Goal: Entertainment & Leisure: Browse casually

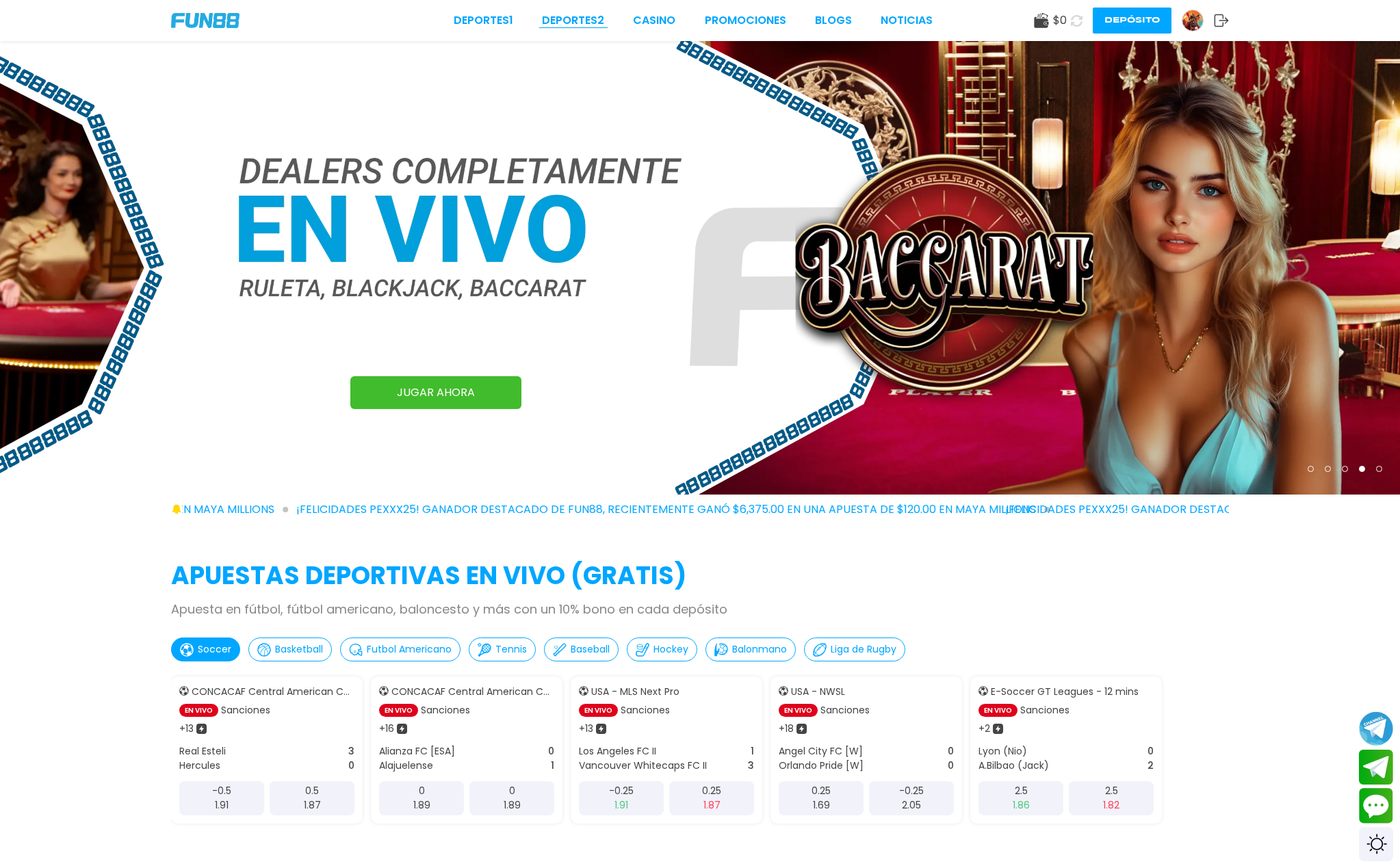
click at [587, 20] on link "Deportes 2" at bounding box center [573, 20] width 62 height 17
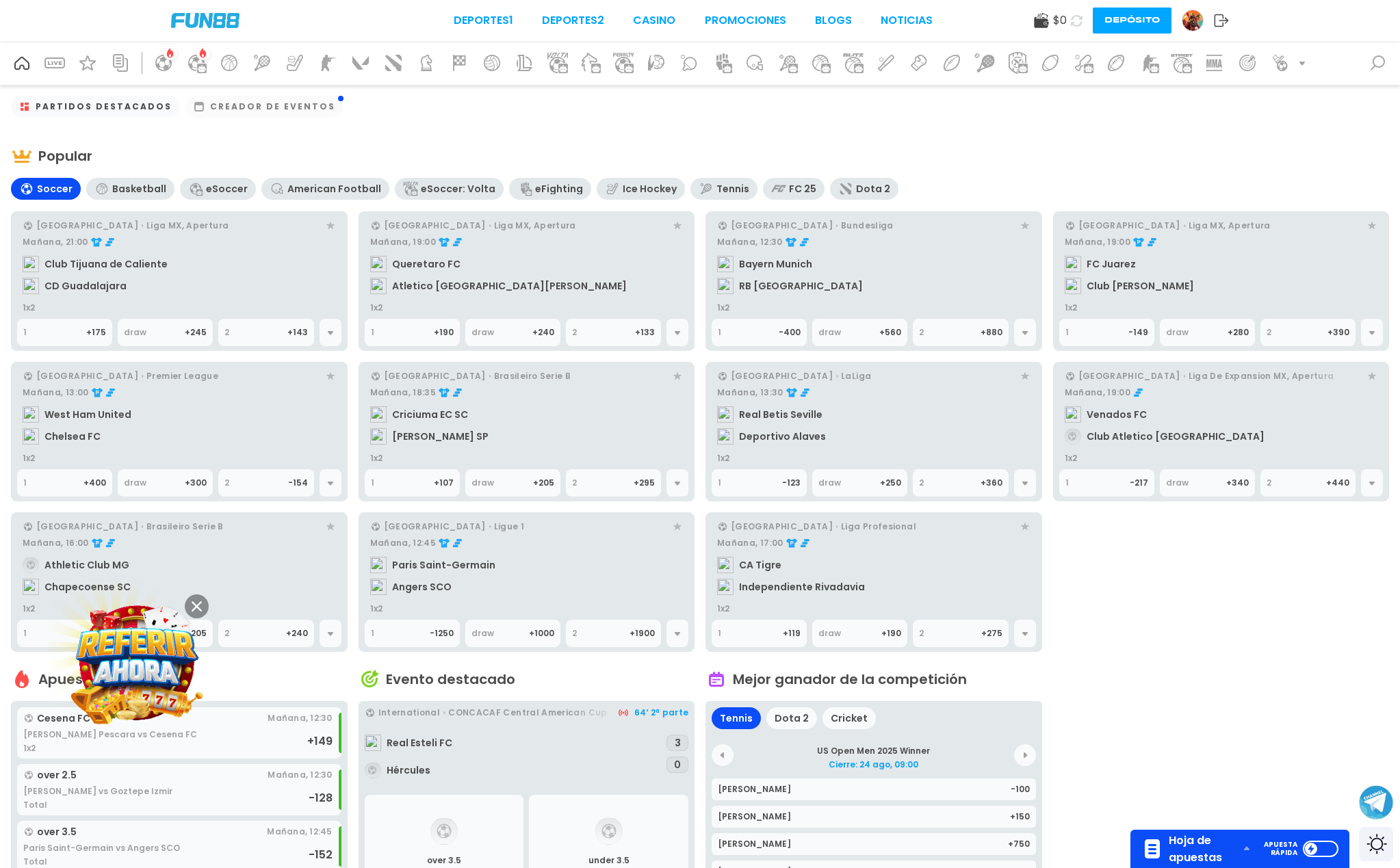
click at [771, 190] on icon at bounding box center [778, 188] width 15 height 15
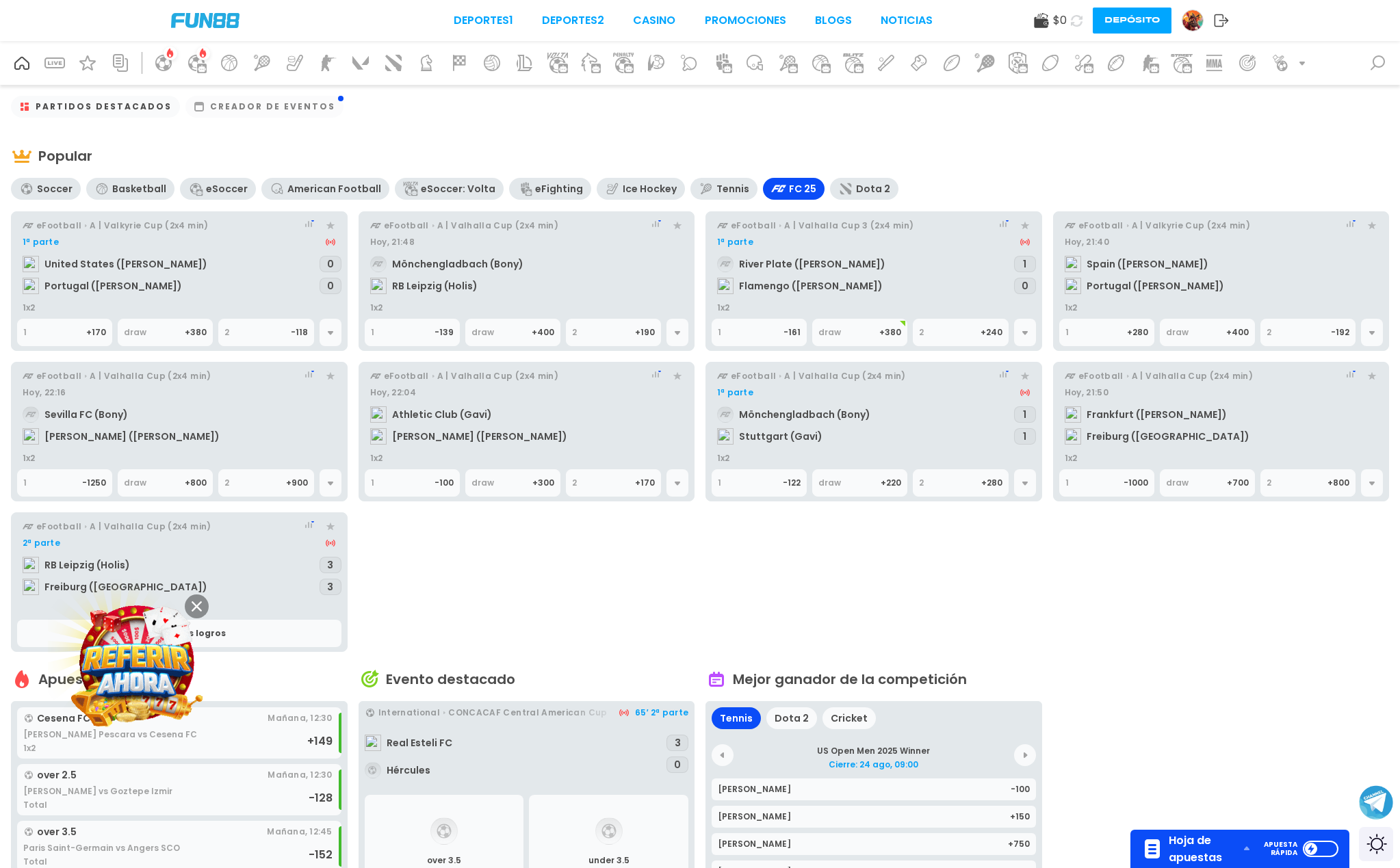
click at [856, 186] on div "Dota 2" at bounding box center [873, 189] width 34 height 11
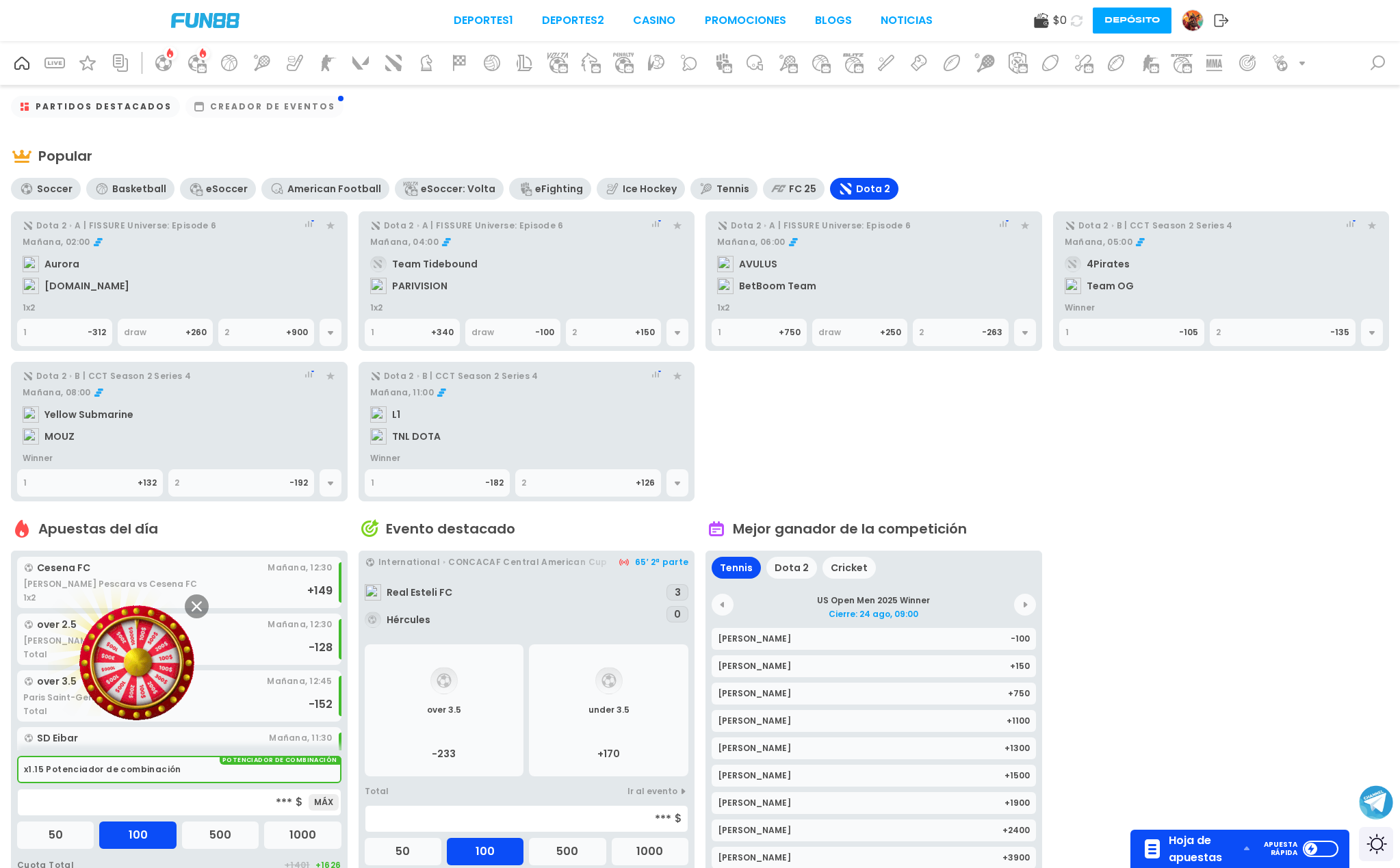
click at [777, 191] on icon at bounding box center [781, 188] width 9 height 7
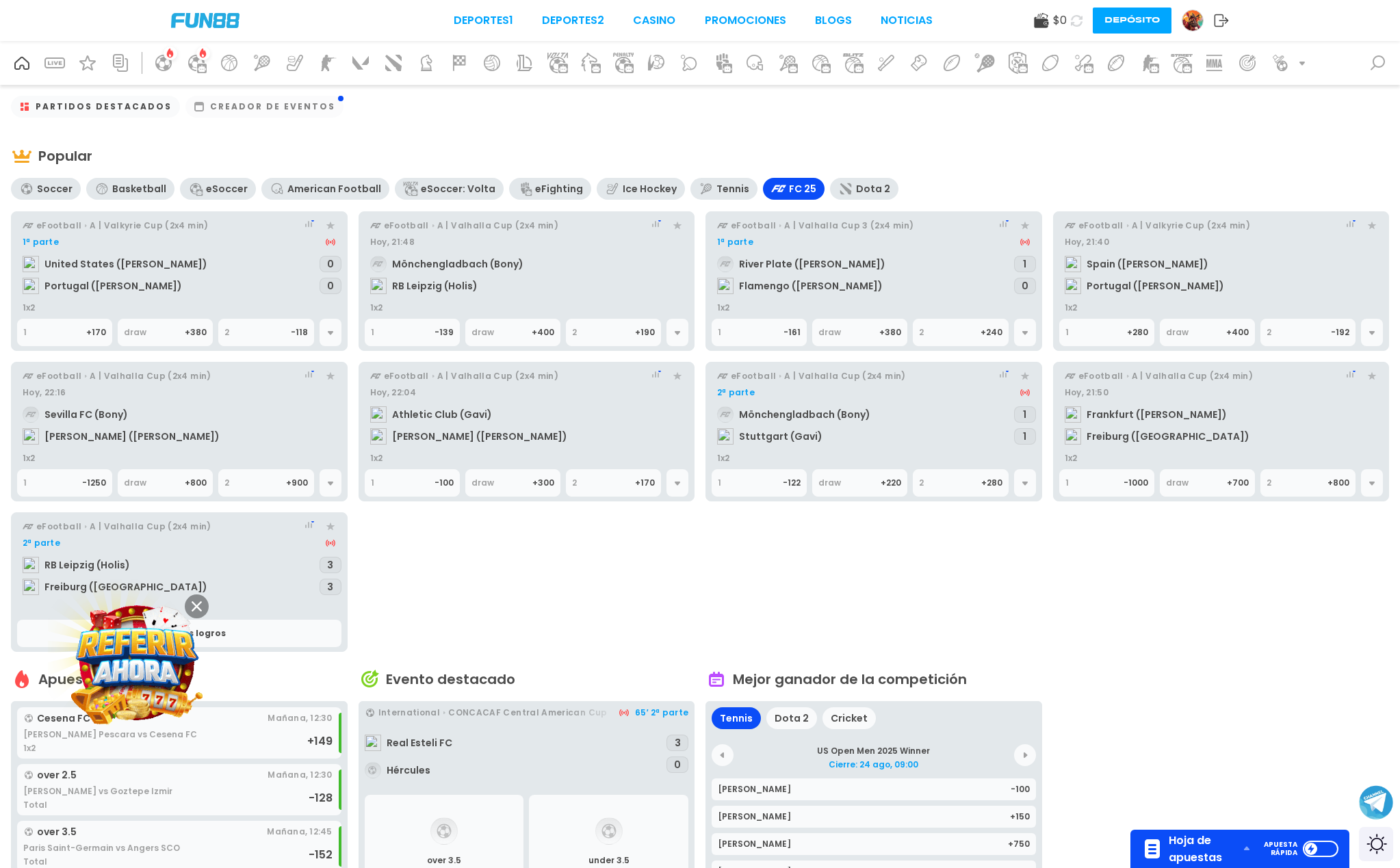
click at [622, 191] on div "Ice Hockey" at bounding box center [649, 189] width 54 height 11
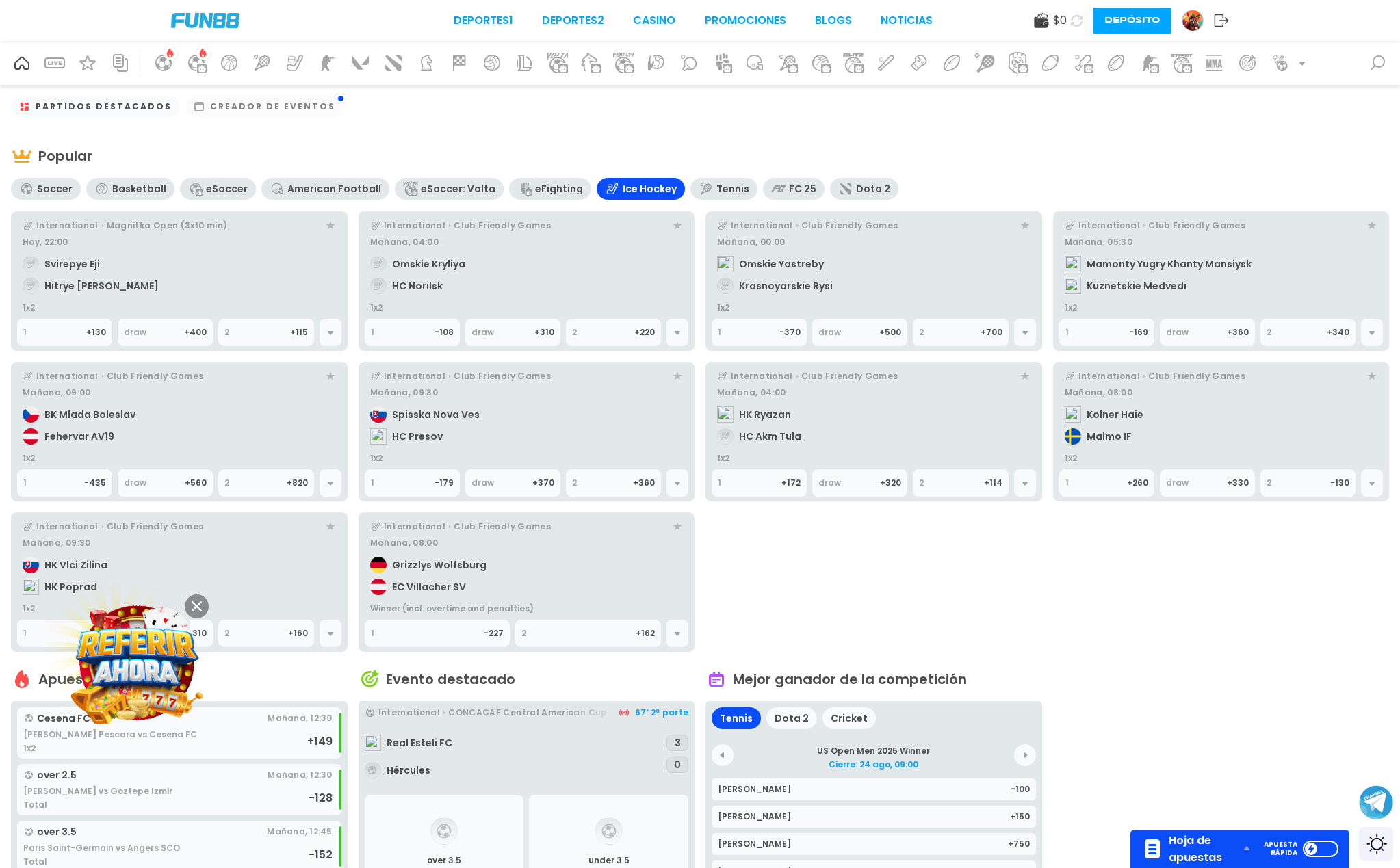
click at [552, 194] on div "eFighting" at bounding box center [559, 189] width 48 height 11
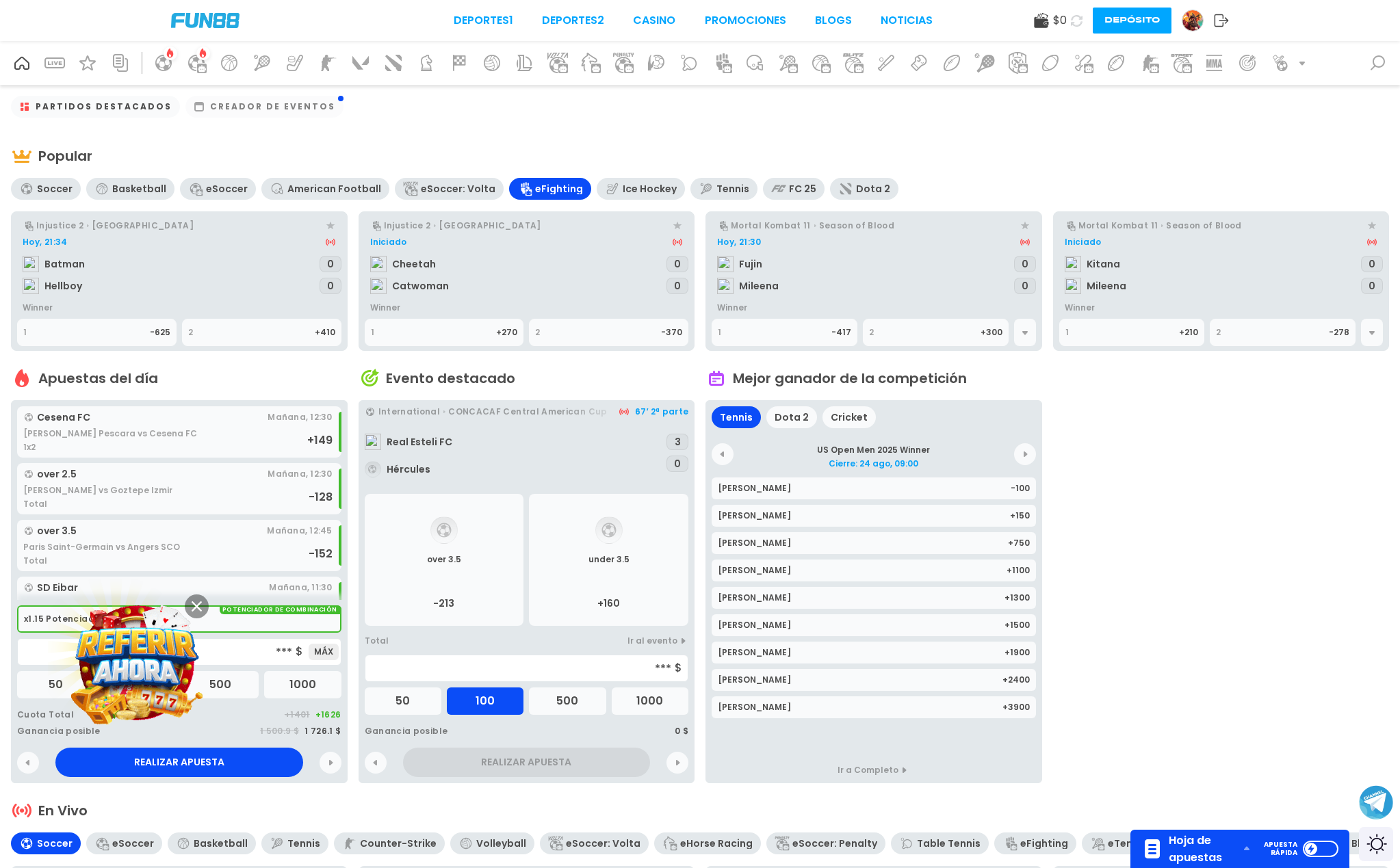
click at [439, 187] on div "eSoccer: Volta" at bounding box center [457, 189] width 74 height 11
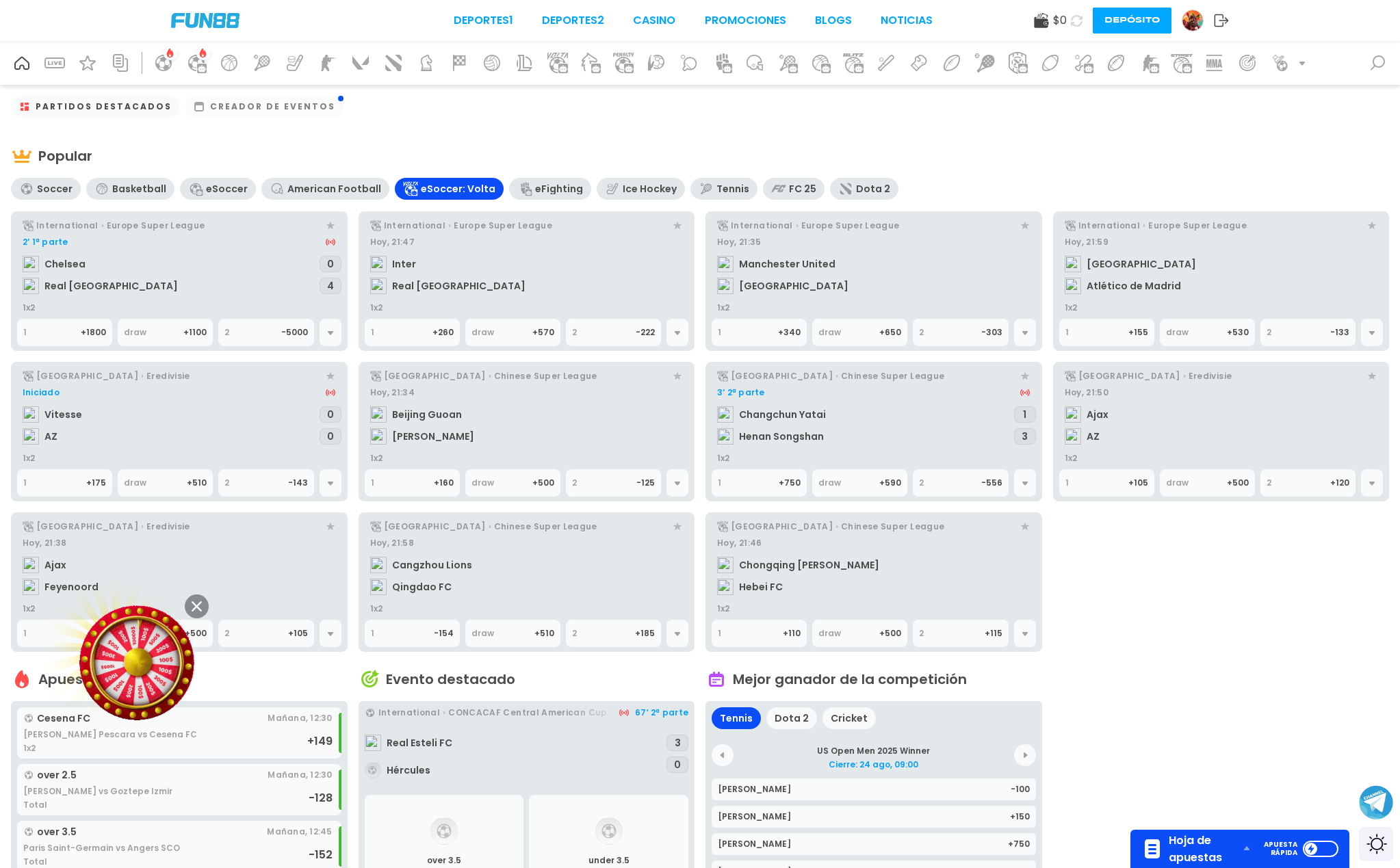
click at [288, 190] on div "American Football" at bounding box center [334, 189] width 94 height 11
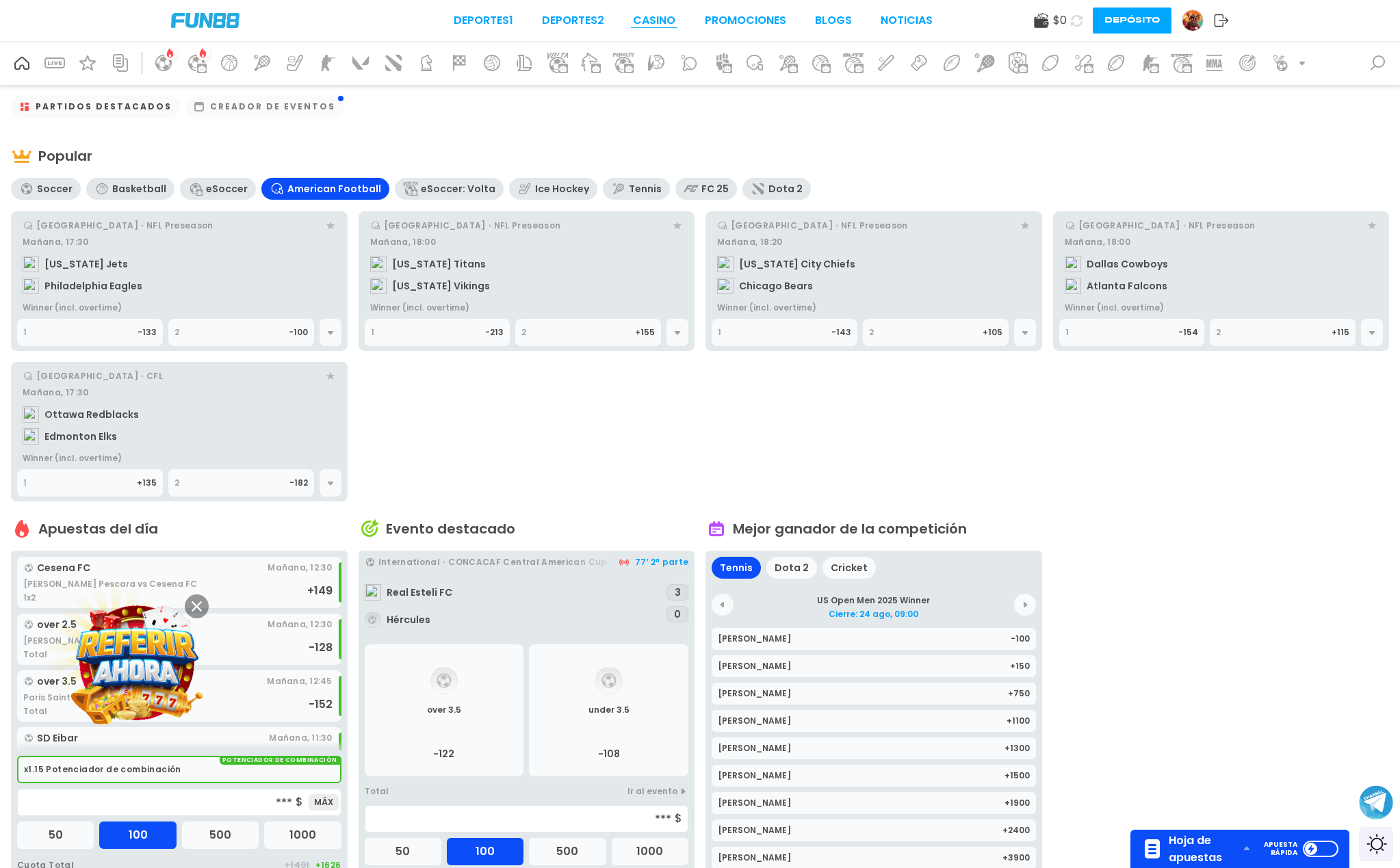
click at [642, 18] on link "CASINO" at bounding box center [654, 20] width 42 height 17
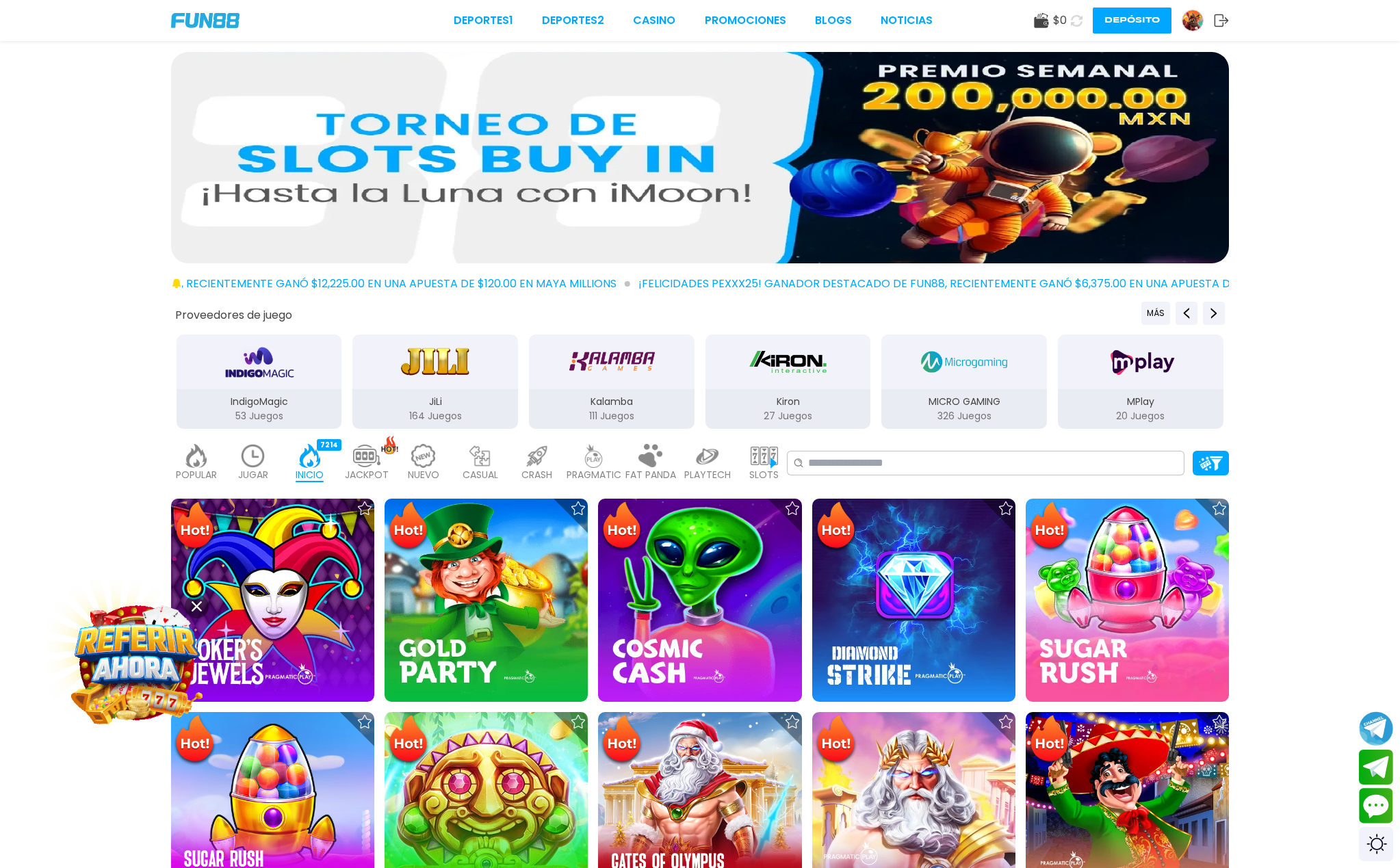
click at [1315, 232] on div at bounding box center [700, 160] width 1400 height 217
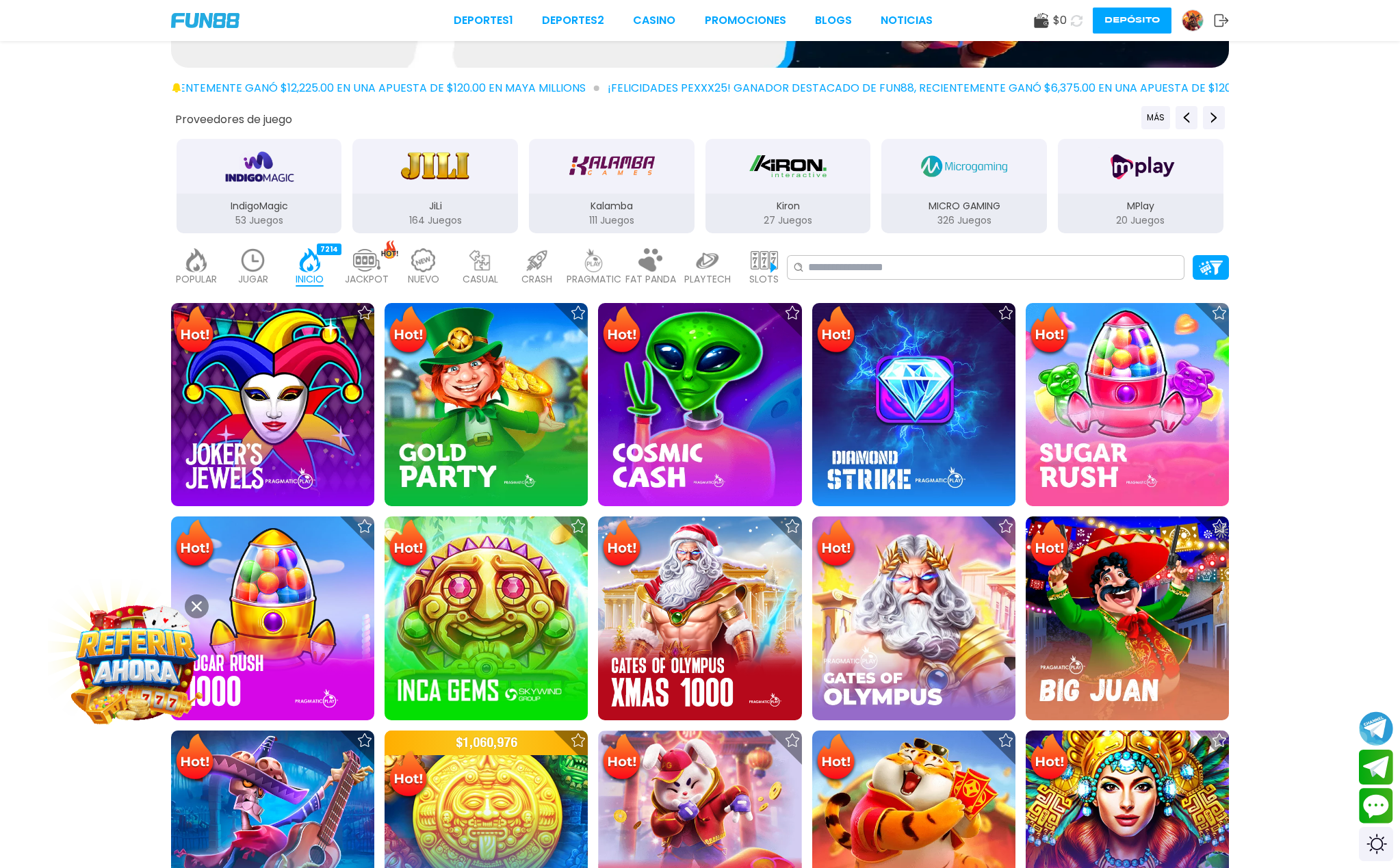
scroll to position [212, 0]
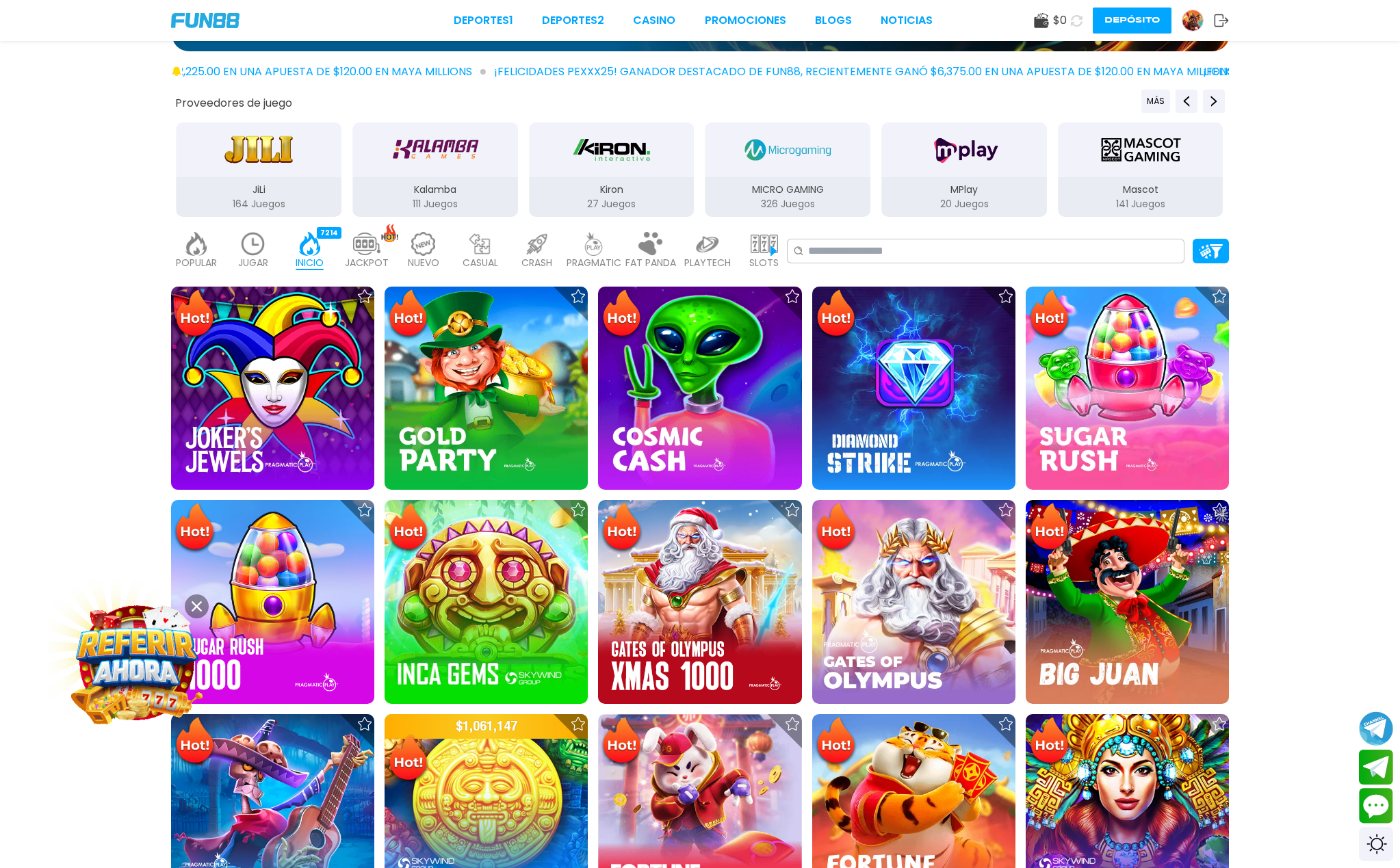
click at [203, 606] on button at bounding box center [197, 606] width 24 height 24
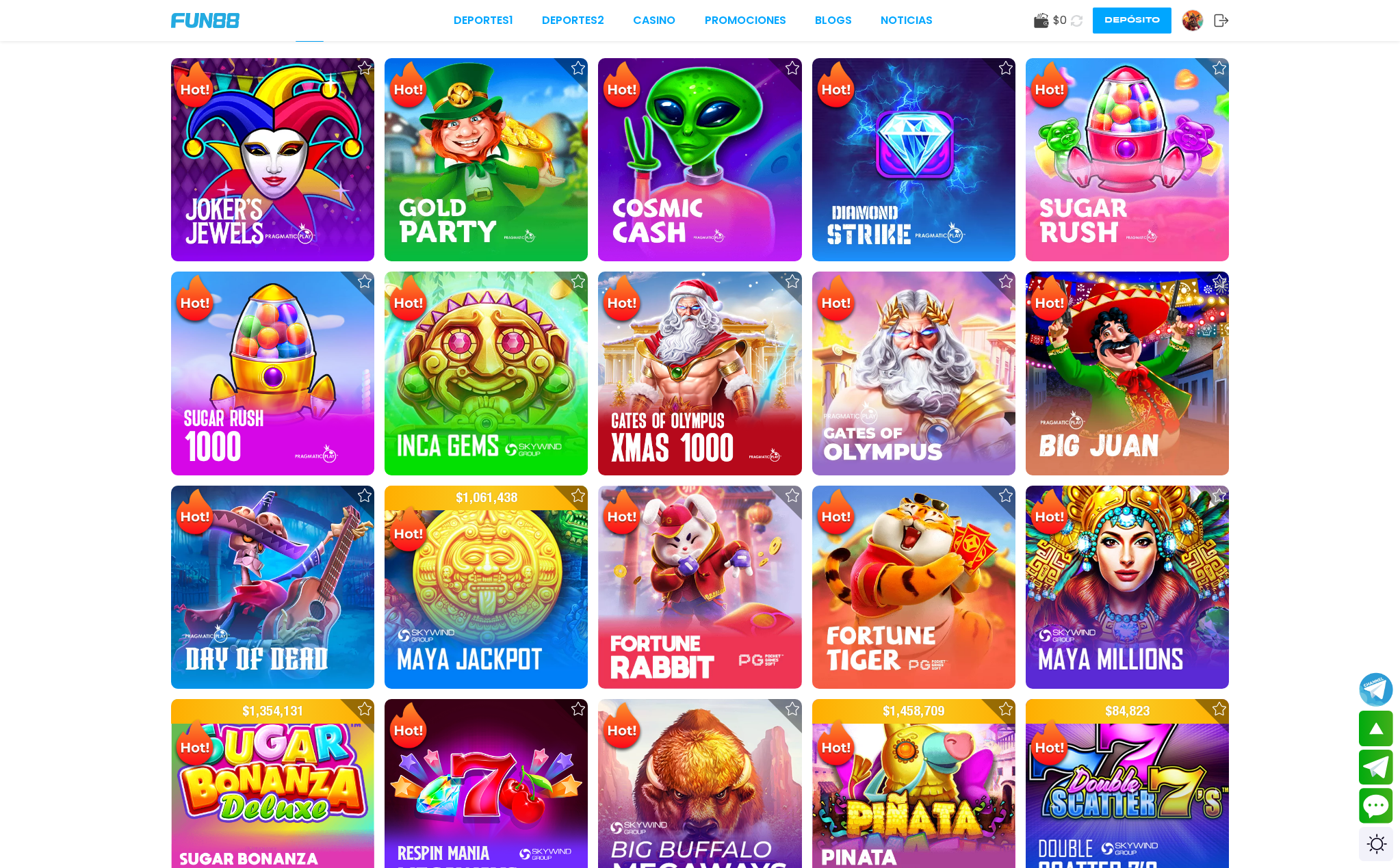
scroll to position [0, 0]
